Goal: Entertainment & Leisure: Browse casually

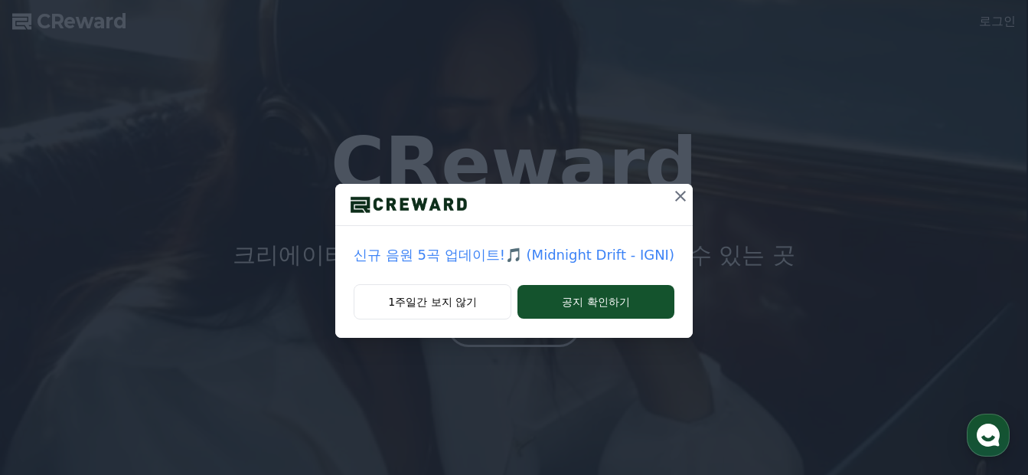
click at [678, 191] on icon at bounding box center [680, 196] width 18 height 18
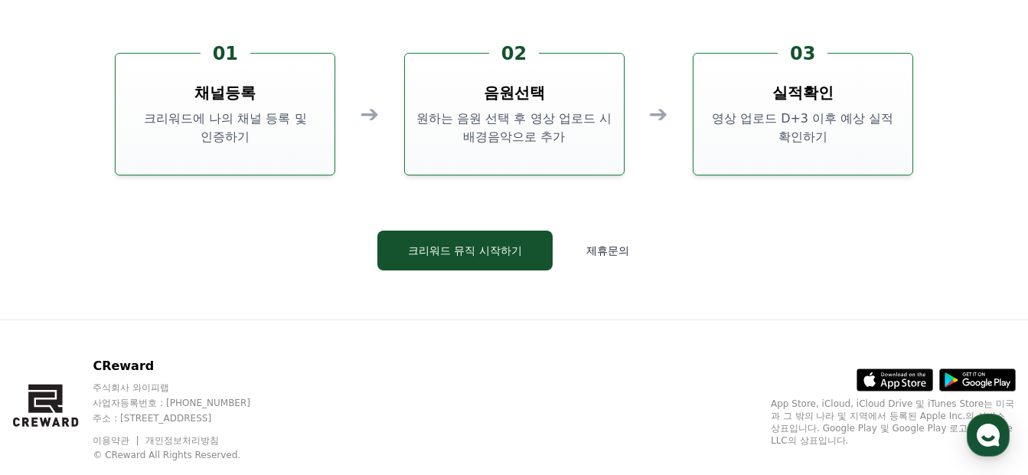
scroll to position [4105, 0]
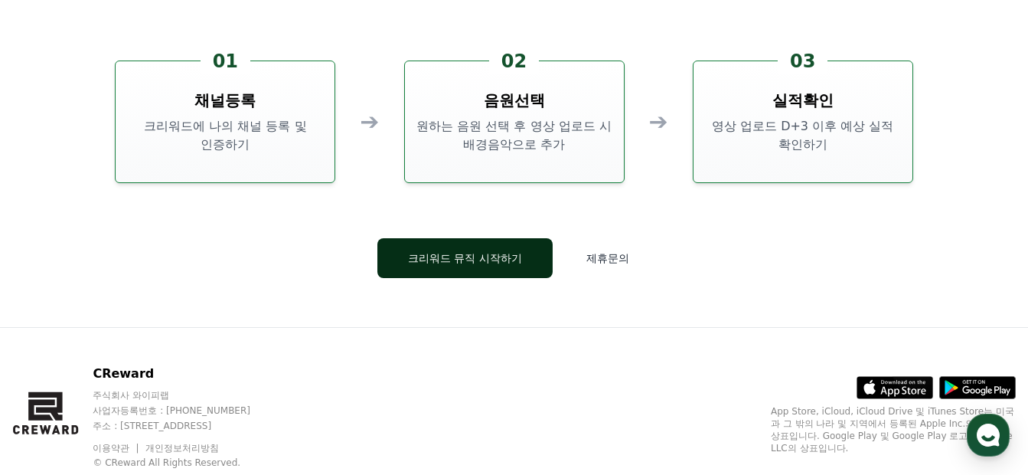
click at [465, 265] on button "크리워드 뮤직 시작하기" at bounding box center [464, 258] width 175 height 40
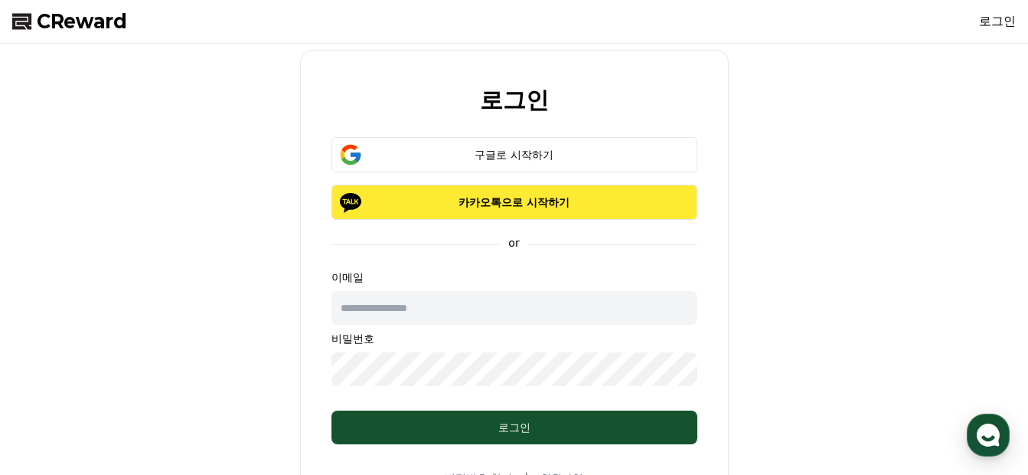
click at [518, 207] on p "카카오톡으로 시작하기" at bounding box center [515, 201] width 322 height 15
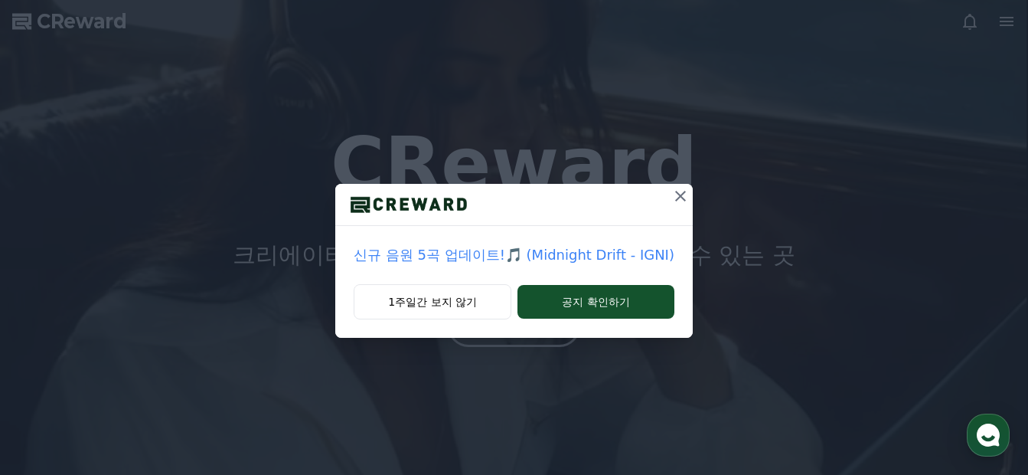
click at [684, 198] on icon at bounding box center [680, 196] width 18 height 18
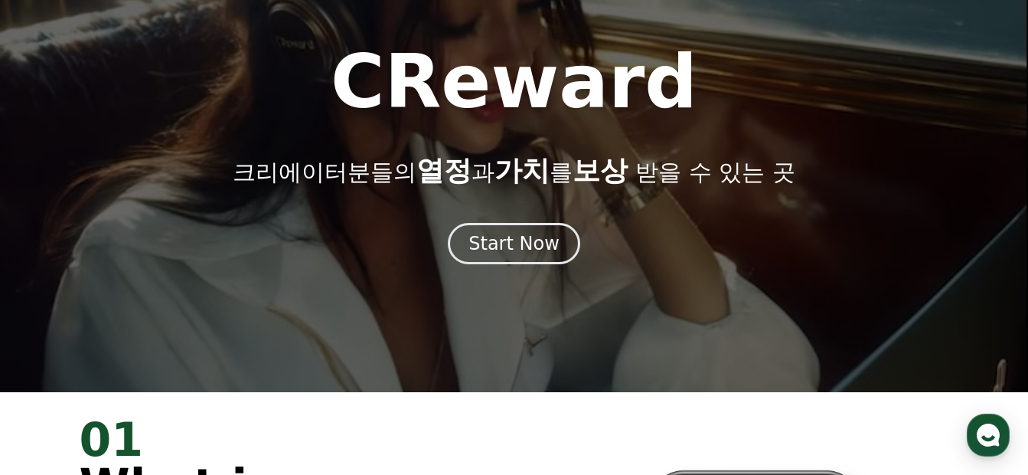
scroll to position [77, 0]
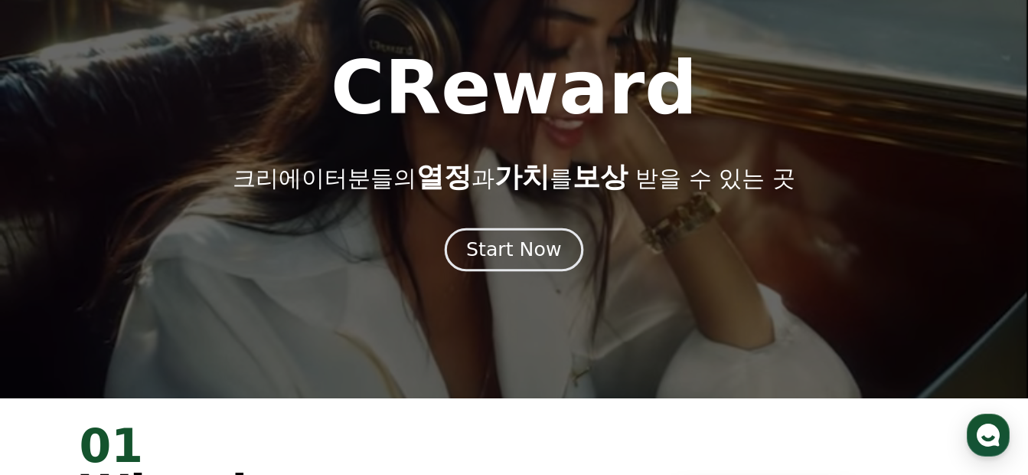
click at [505, 251] on div "Start Now" at bounding box center [513, 250] width 95 height 26
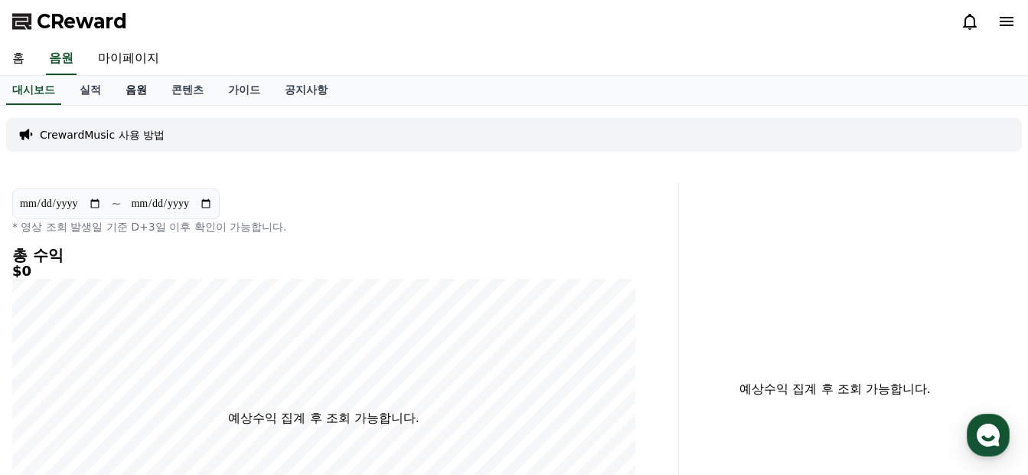
click at [142, 91] on link "음원" at bounding box center [136, 90] width 46 height 29
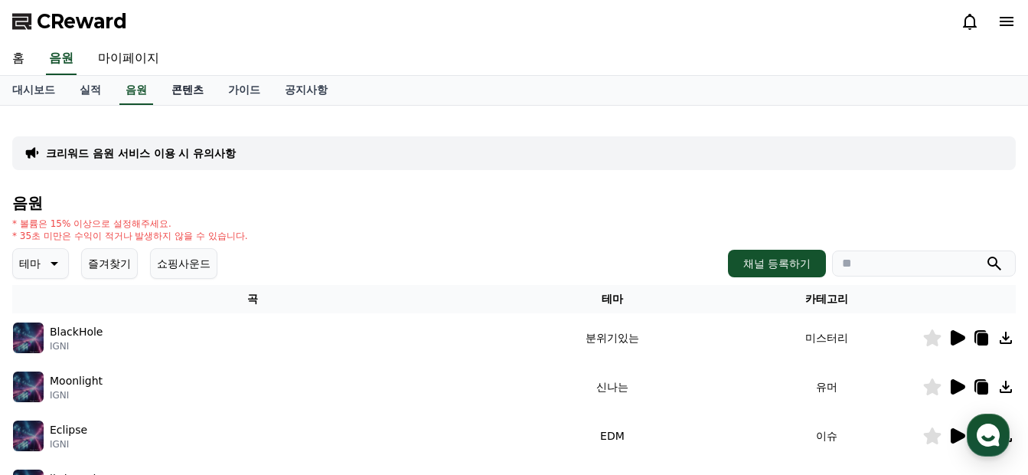
click at [191, 87] on link "콘텐츠" at bounding box center [187, 90] width 57 height 29
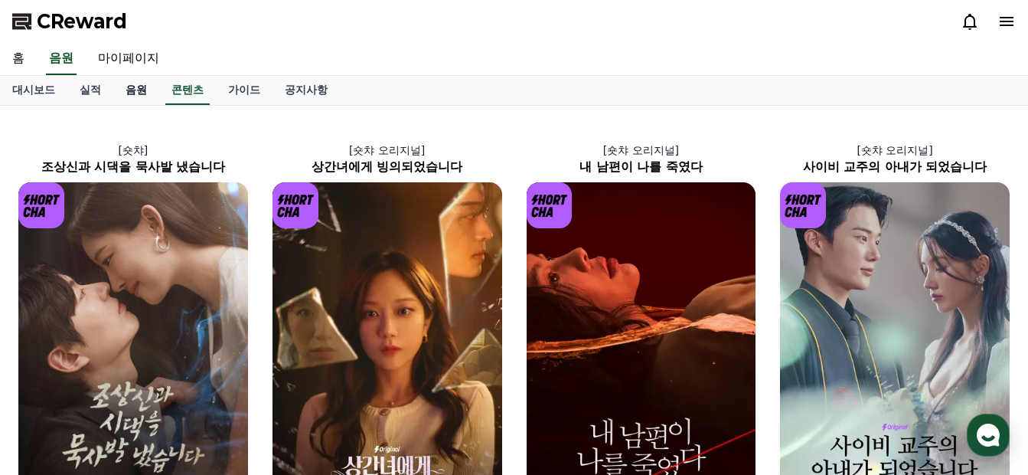
click at [145, 92] on link "음원" at bounding box center [136, 90] width 46 height 29
